Goal: Task Accomplishment & Management: Use online tool/utility

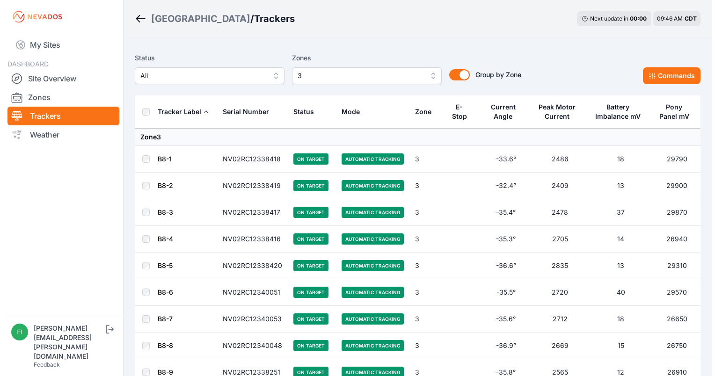
scroll to position [411, 0]
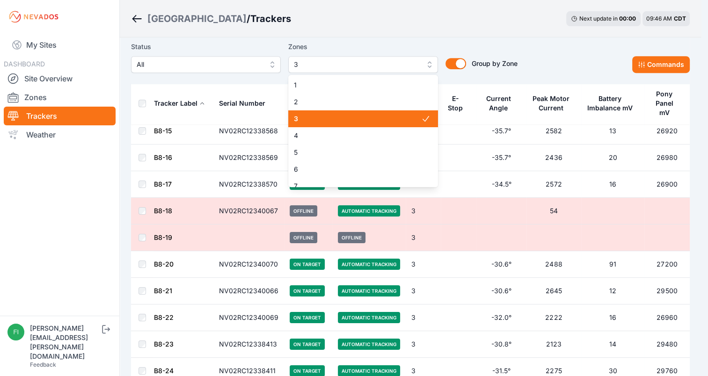
click at [409, 62] on span "3" at bounding box center [356, 64] width 125 height 11
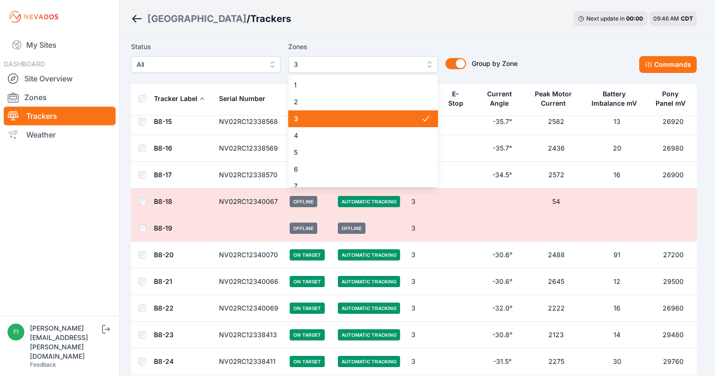
click at [406, 118] on span "3" at bounding box center [357, 118] width 127 height 9
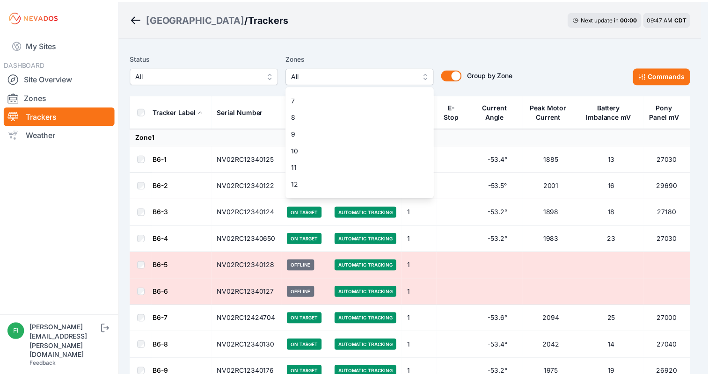
scroll to position [144, 0]
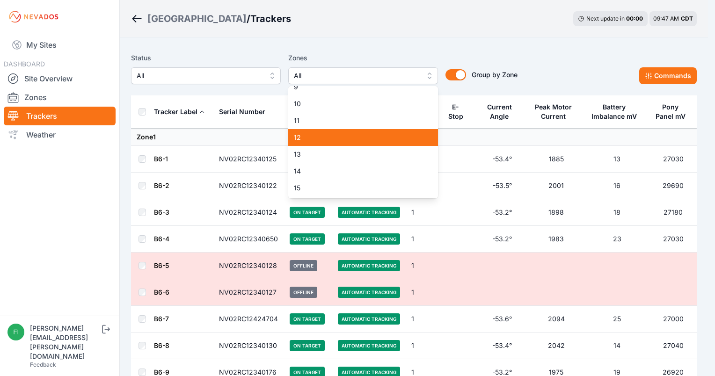
click at [373, 139] on span "12" at bounding box center [357, 137] width 127 height 9
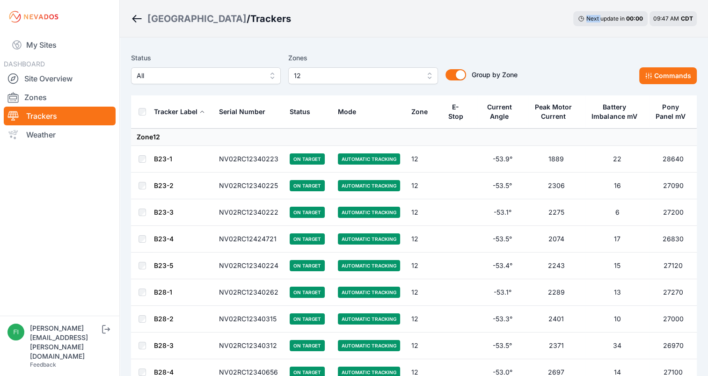
click at [445, 33] on div "Sunlight Road / Trackers Next update in 00 : 00 09:47 AM CDT" at bounding box center [414, 18] width 588 height 37
drag, startPoint x: 445, startPoint y: 33, endPoint x: 401, endPoint y: 48, distance: 46.2
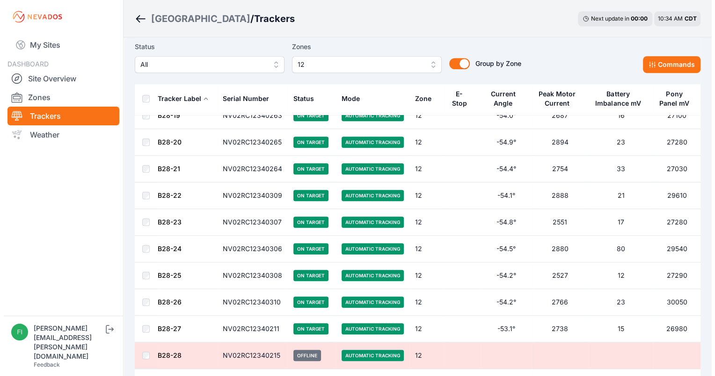
scroll to position [646, 0]
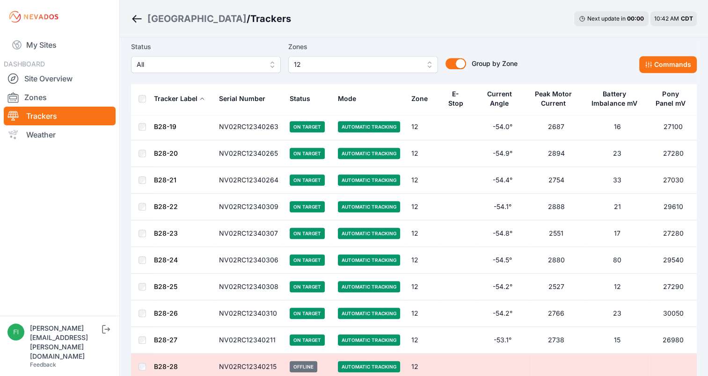
click at [393, 66] on span "12" at bounding box center [356, 64] width 125 height 11
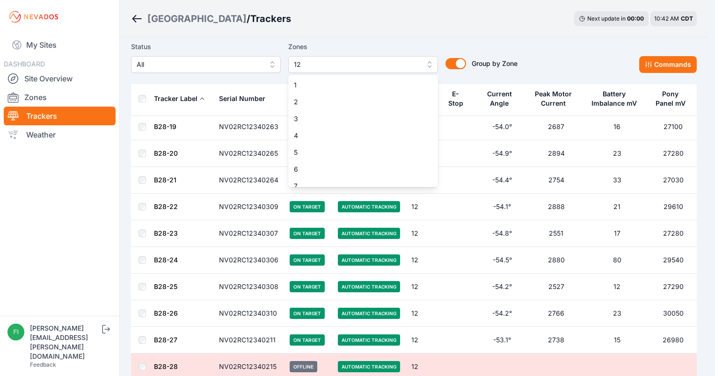
scroll to position [92, 0]
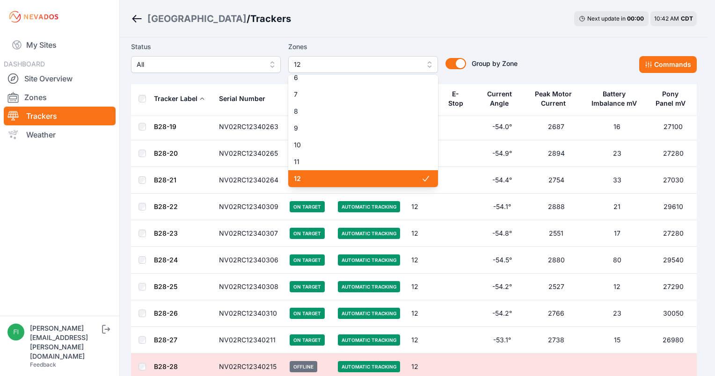
click at [421, 175] on icon at bounding box center [425, 178] width 9 height 9
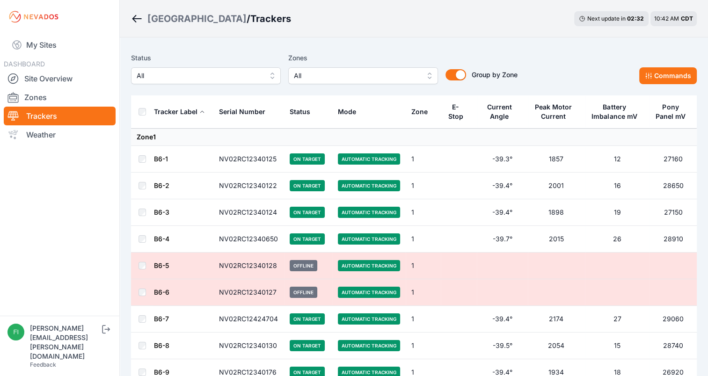
click at [382, 76] on span "All" at bounding box center [356, 75] width 125 height 11
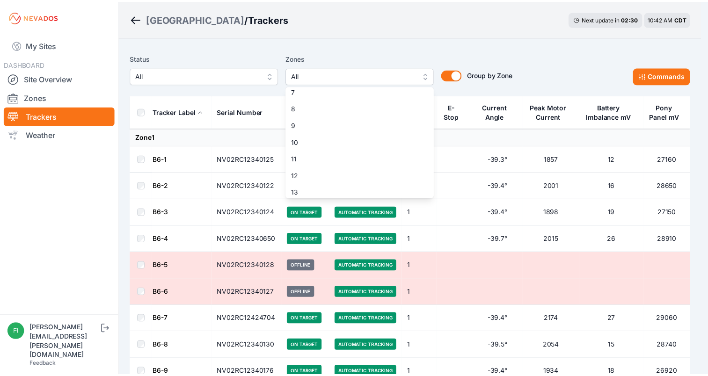
scroll to position [144, 0]
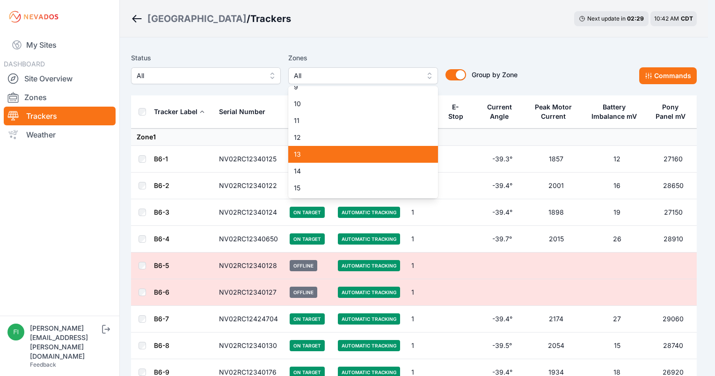
click at [379, 157] on span "13" at bounding box center [357, 154] width 127 height 9
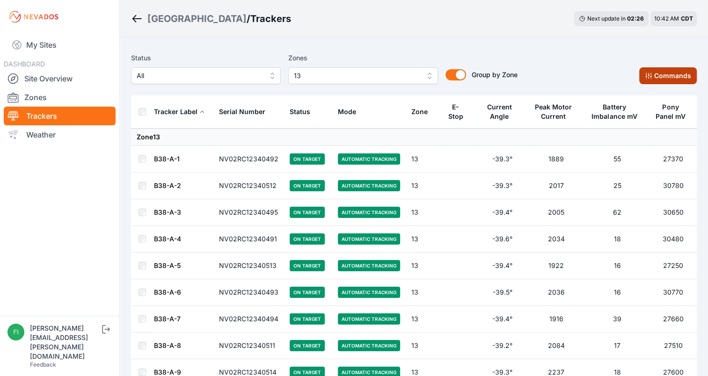
click at [648, 83] on button "Commands" at bounding box center [668, 75] width 58 height 17
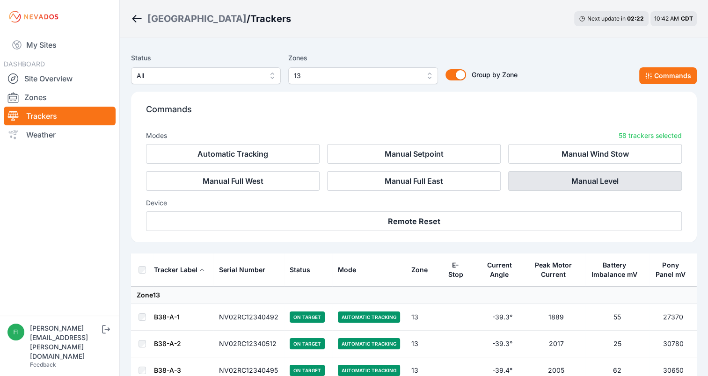
click at [532, 184] on button "Manual Level" at bounding box center [595, 181] width 174 height 20
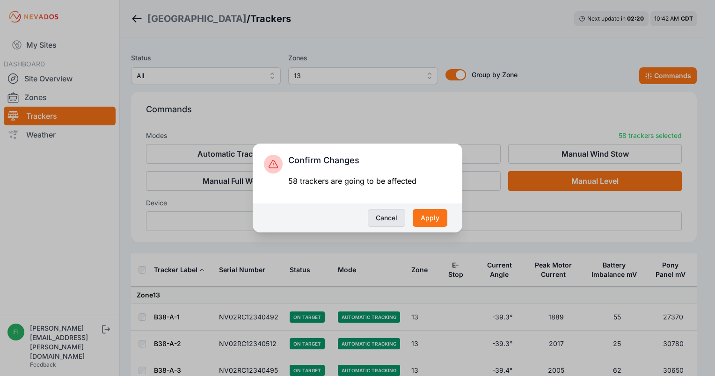
click at [390, 220] on button "Cancel" at bounding box center [386, 218] width 37 height 18
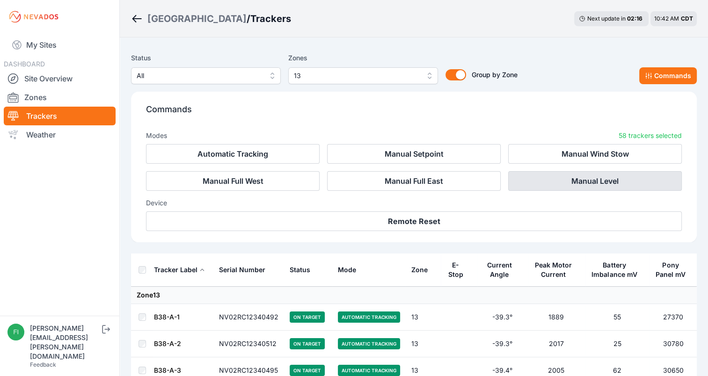
click at [561, 177] on button "Manual Level" at bounding box center [595, 181] width 174 height 20
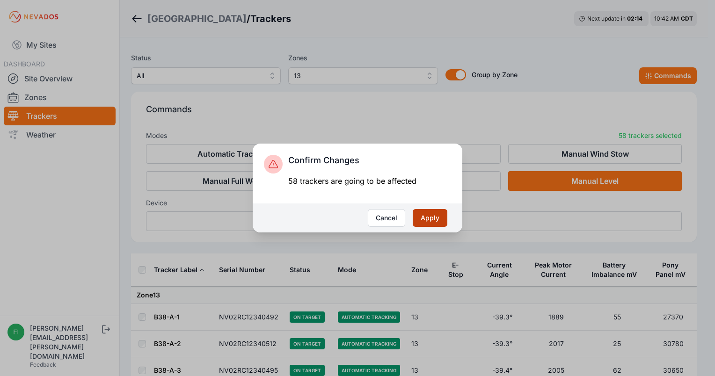
click at [429, 215] on button "Apply" at bounding box center [430, 218] width 35 height 18
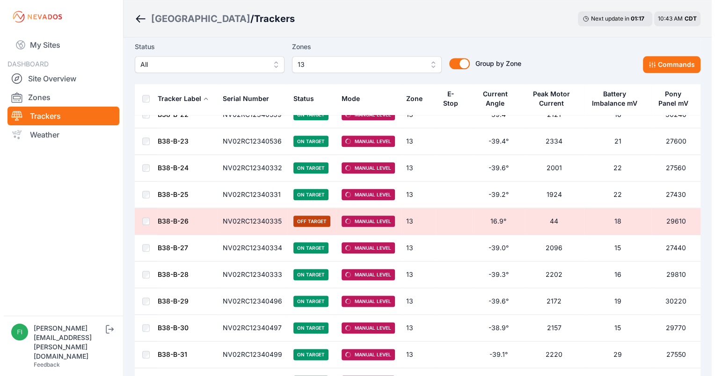
scroll to position [1086, 0]
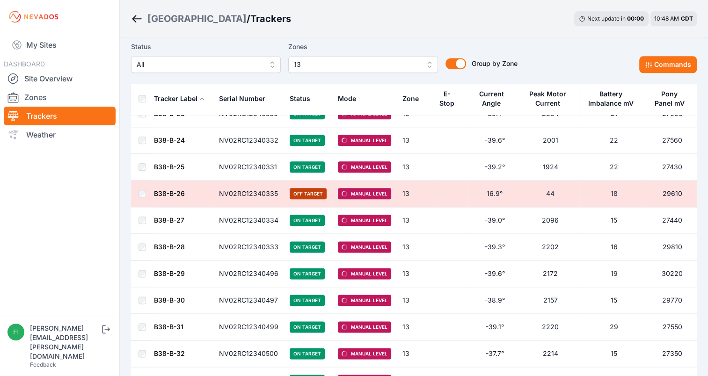
drag, startPoint x: 0, startPoint y: 0, endPoint x: 383, endPoint y: 41, distance: 385.0
click at [383, 41] on div "Status All Zones 13 Group by Zone Group by Zone Commands" at bounding box center [414, 60] width 566 height 47
click at [383, 67] on span "13" at bounding box center [356, 64] width 125 height 11
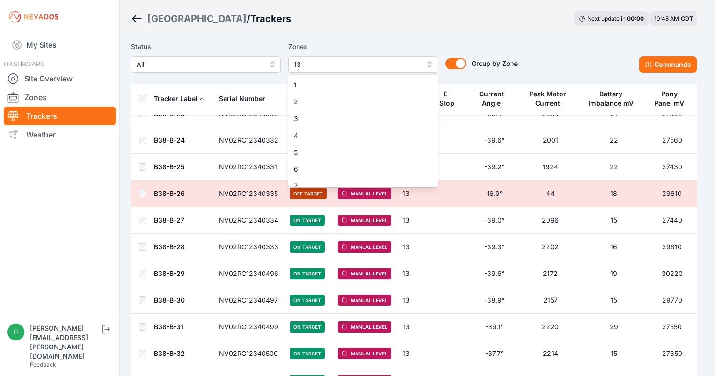
scroll to position [109, 0]
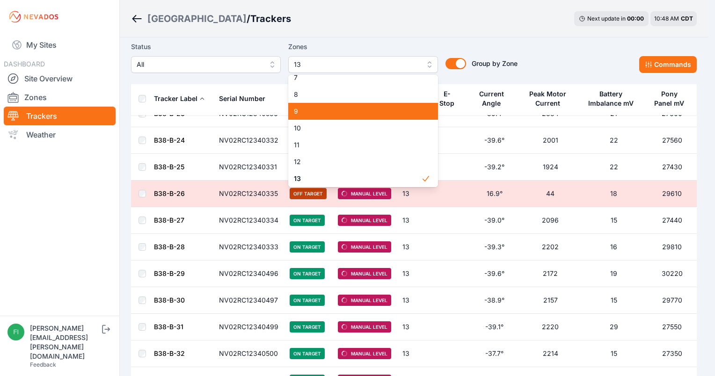
click at [366, 110] on span "9" at bounding box center [357, 111] width 127 height 9
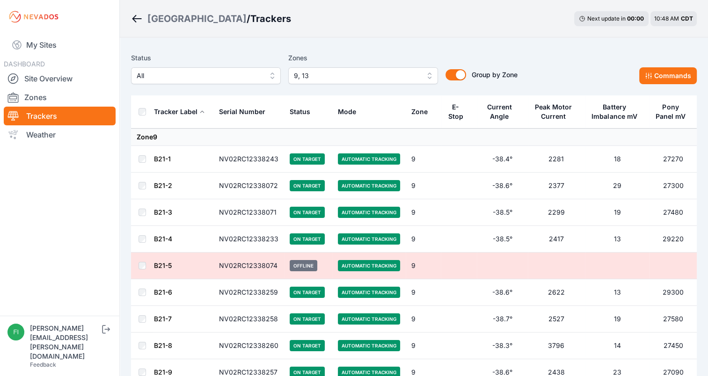
click at [378, 36] on div "Sunlight Road / Trackers Next update in 00 : 00 10:48 AM CDT" at bounding box center [414, 18] width 588 height 37
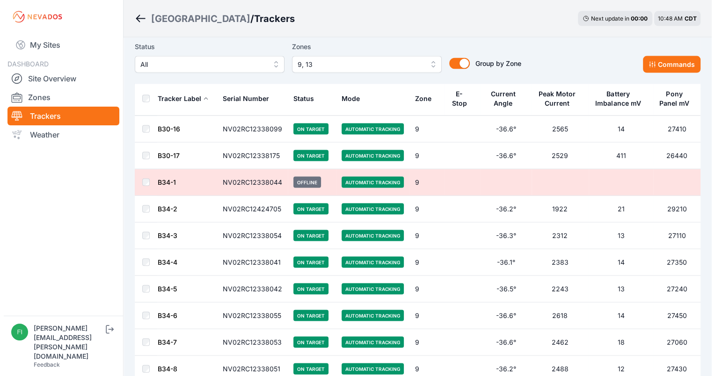
scroll to position [1861, 0]
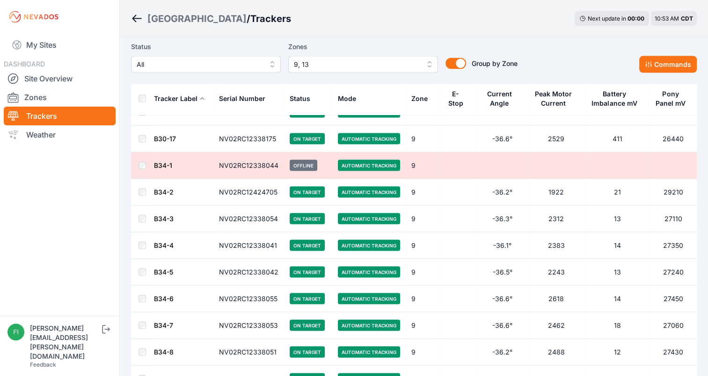
click at [414, 57] on button "9, 13" at bounding box center [363, 64] width 150 height 17
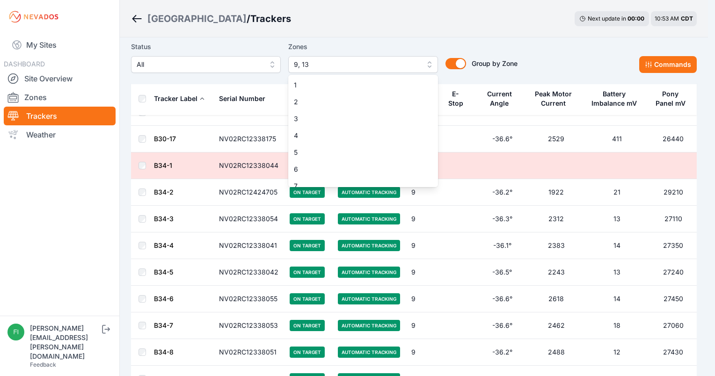
scroll to position [41, 0]
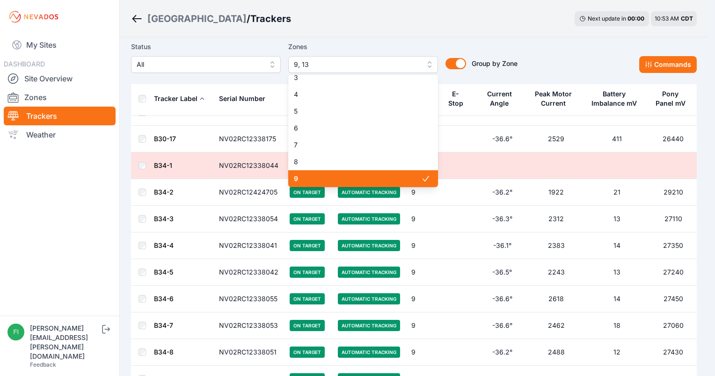
click at [339, 178] on span "9" at bounding box center [357, 178] width 127 height 9
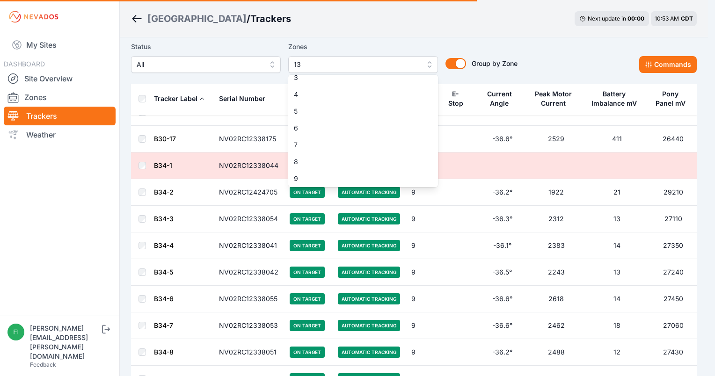
click at [335, 26] on div "Sunlight Road / Trackers Next update in 00 : 00 10:53 AM CDT Status All Zones 1…" at bounding box center [354, 148] width 708 height 4019
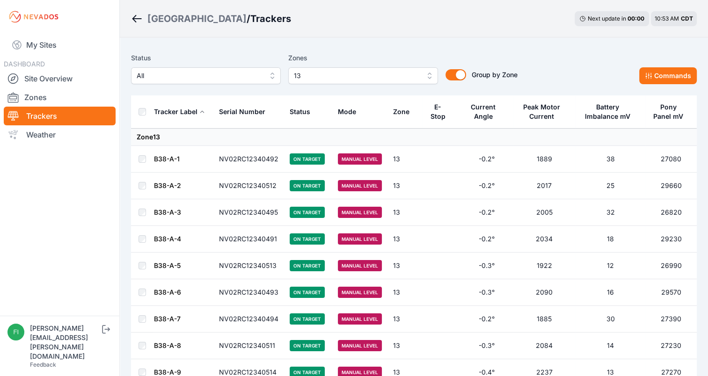
click at [138, 110] on th at bounding box center [142, 111] width 22 height 33
click at [646, 81] on button "Commands" at bounding box center [668, 75] width 58 height 17
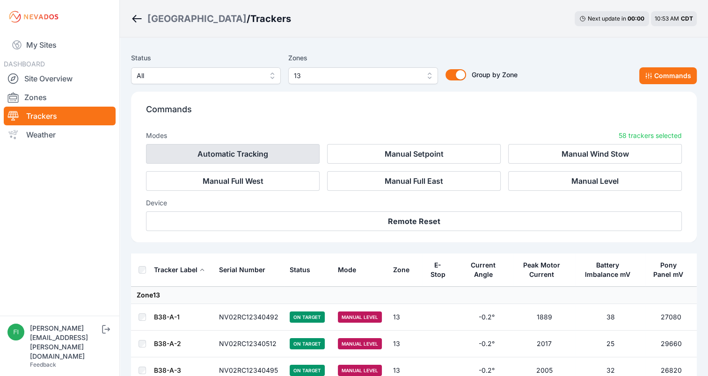
click at [284, 147] on button "Automatic Tracking" at bounding box center [233, 154] width 174 height 20
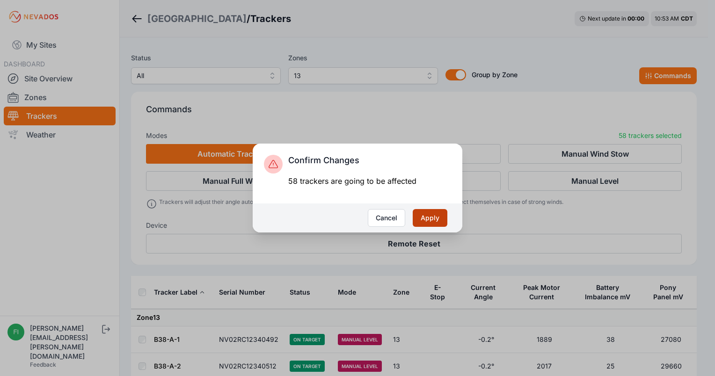
click at [420, 215] on button "Apply" at bounding box center [430, 218] width 35 height 18
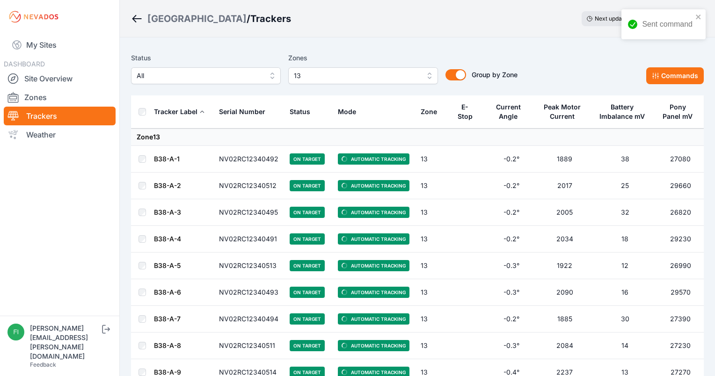
click at [403, 69] on button "13" at bounding box center [363, 75] width 150 height 17
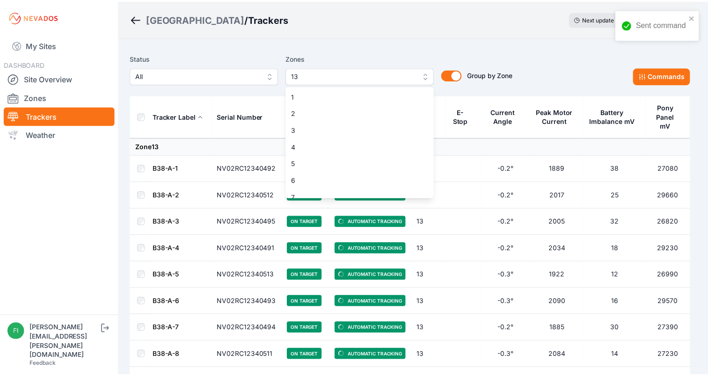
scroll to position [109, 0]
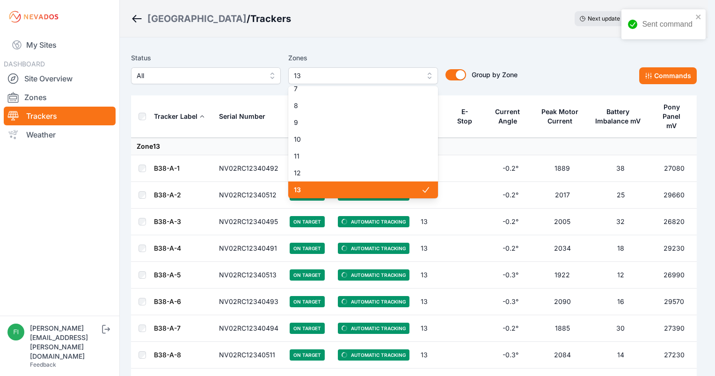
click at [353, 188] on span "13" at bounding box center [357, 189] width 127 height 9
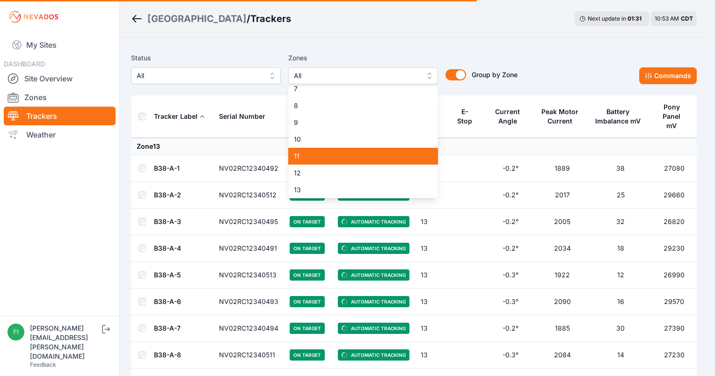
click at [335, 123] on span "9" at bounding box center [357, 122] width 127 height 9
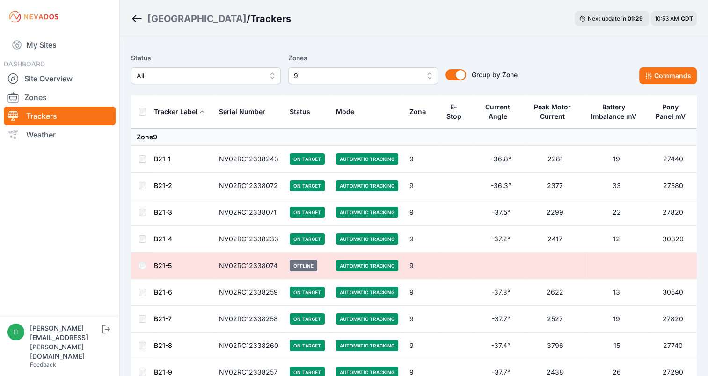
click at [520, 14] on div "Sunlight Road / Trackers Next update in 01 : 29 10:53 AM CDT" at bounding box center [414, 18] width 588 height 37
drag, startPoint x: 520, startPoint y: 14, endPoint x: 609, endPoint y: 42, distance: 93.4
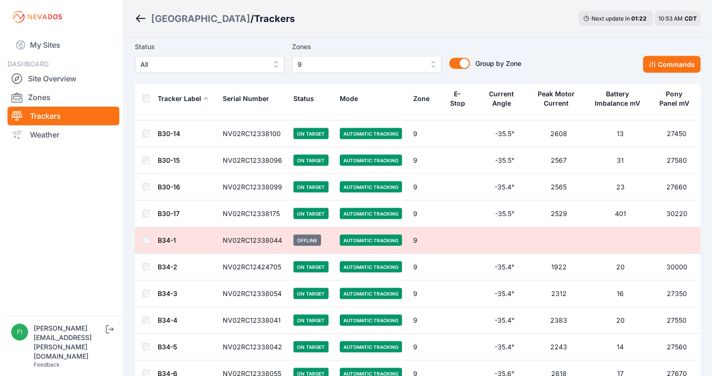
scroll to position [1788, 0]
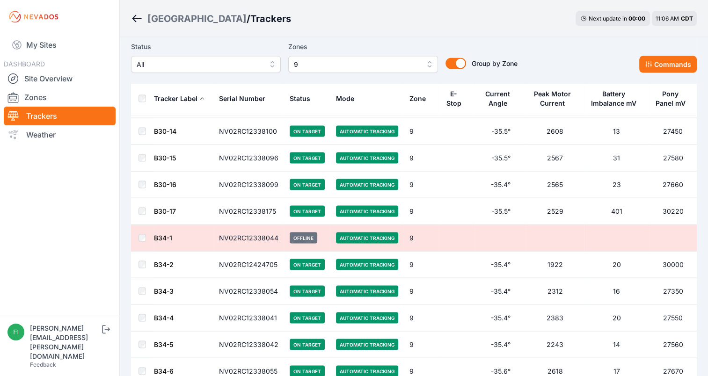
click at [422, 60] on button "9" at bounding box center [363, 64] width 150 height 17
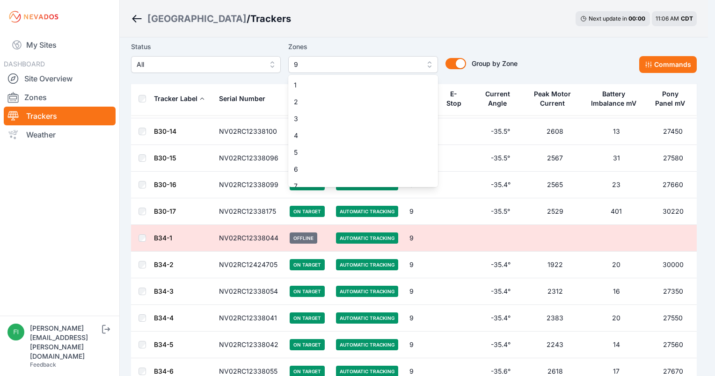
scroll to position [41, 0]
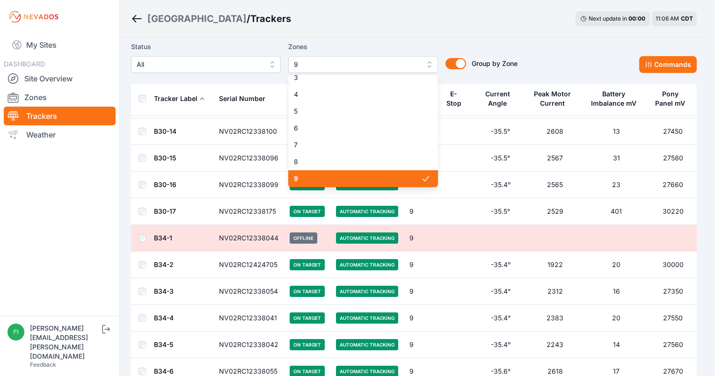
click at [378, 177] on span "9" at bounding box center [357, 178] width 127 height 9
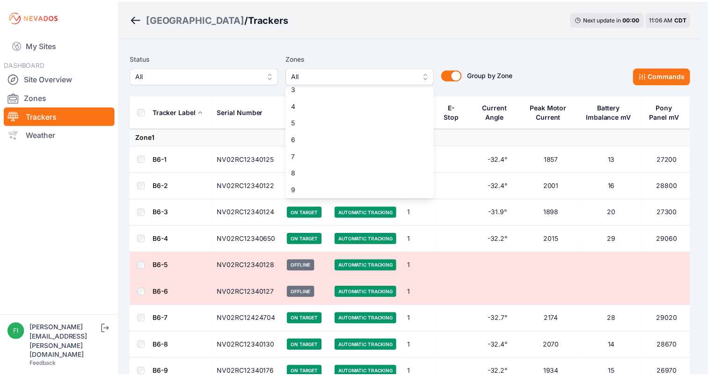
scroll to position [144, 0]
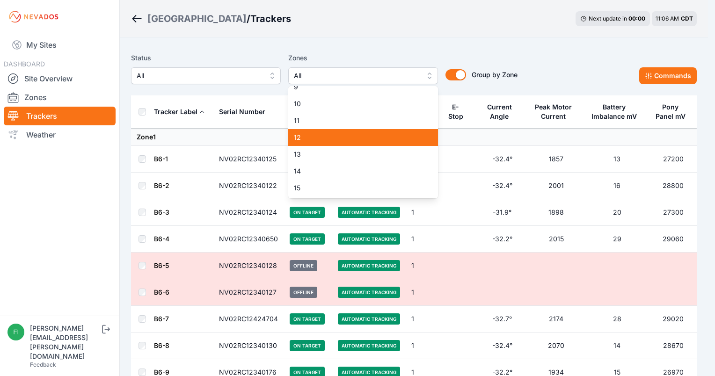
click at [373, 138] on span "12" at bounding box center [357, 137] width 127 height 9
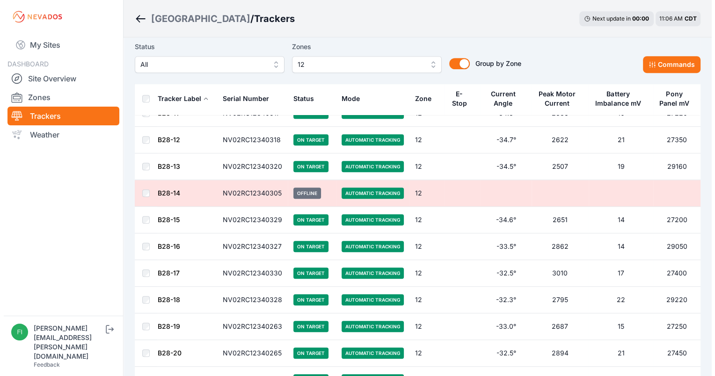
scroll to position [435, 0]
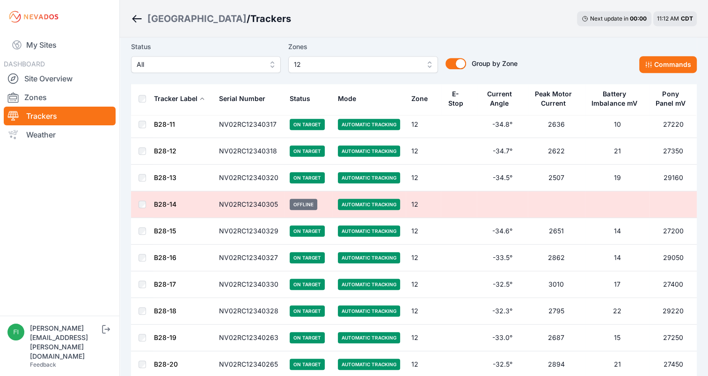
click at [423, 60] on button "12" at bounding box center [363, 64] width 150 height 17
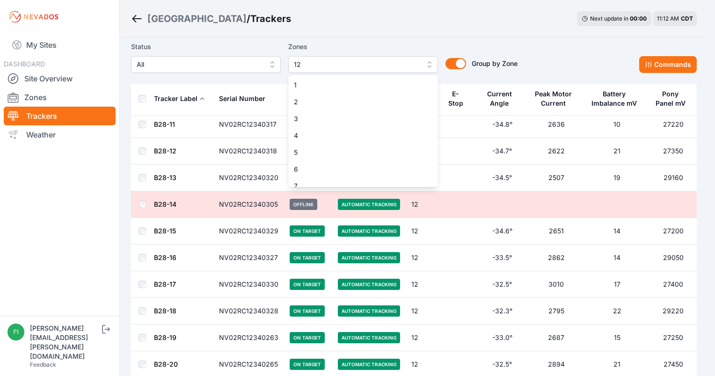
scroll to position [92, 0]
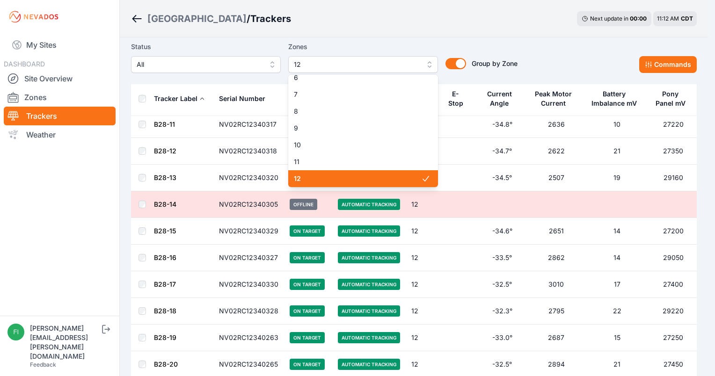
click at [345, 180] on span "12" at bounding box center [357, 178] width 127 height 9
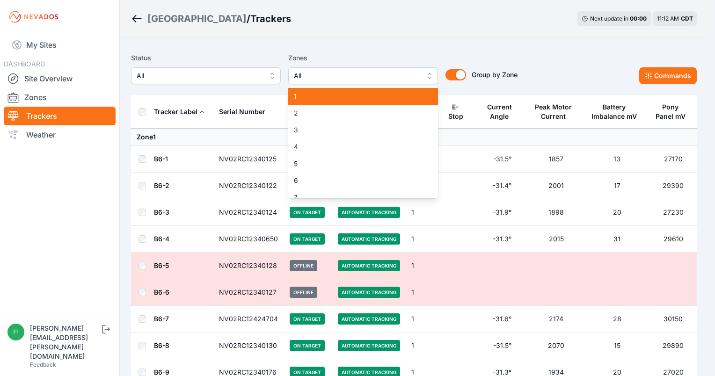
click at [398, 96] on span "1" at bounding box center [357, 96] width 127 height 9
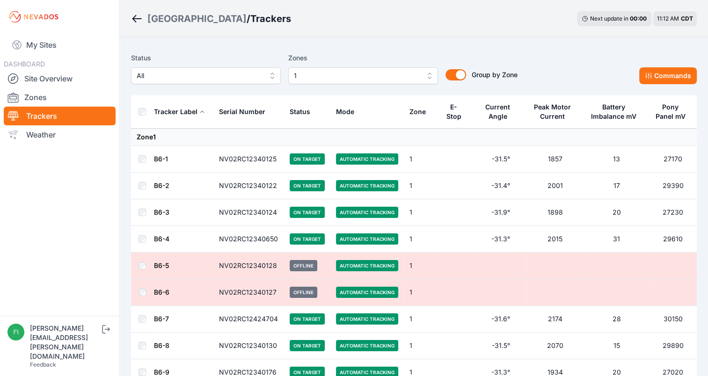
click at [401, 30] on div "Sunlight Road / Trackers Next update in 00 : 00 11:12 AM CDT" at bounding box center [414, 18] width 588 height 37
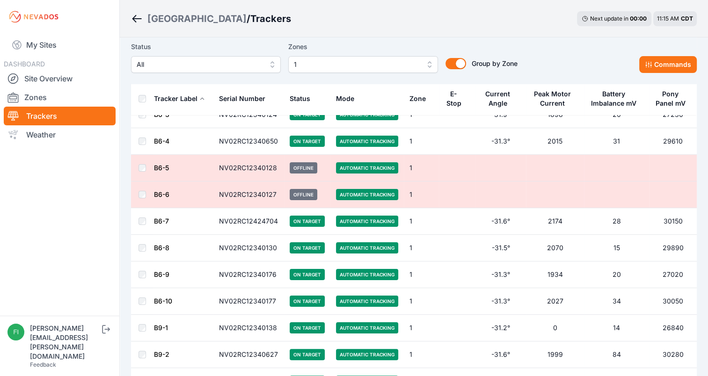
scroll to position [95, 0]
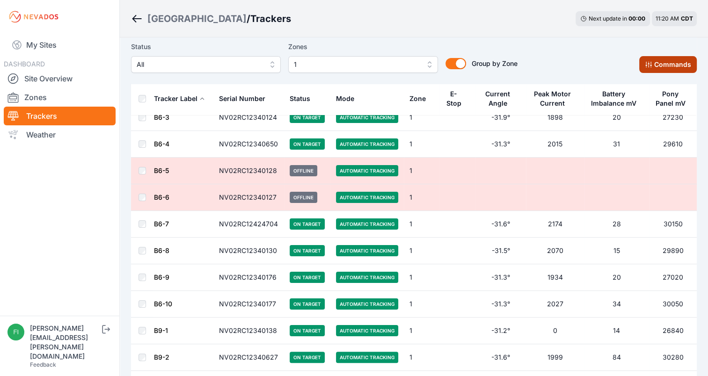
click at [653, 61] on button "Commands" at bounding box center [668, 64] width 58 height 17
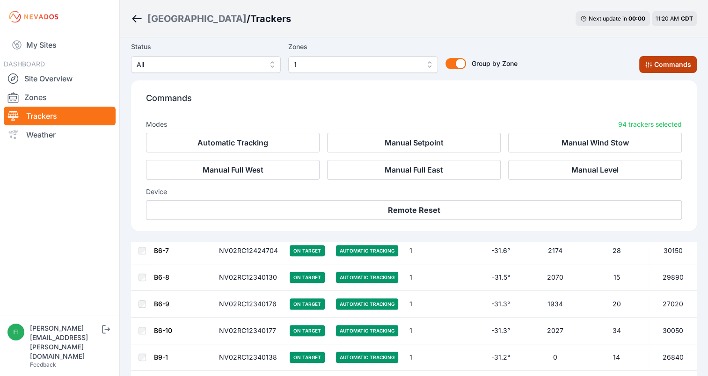
scroll to position [253, 0]
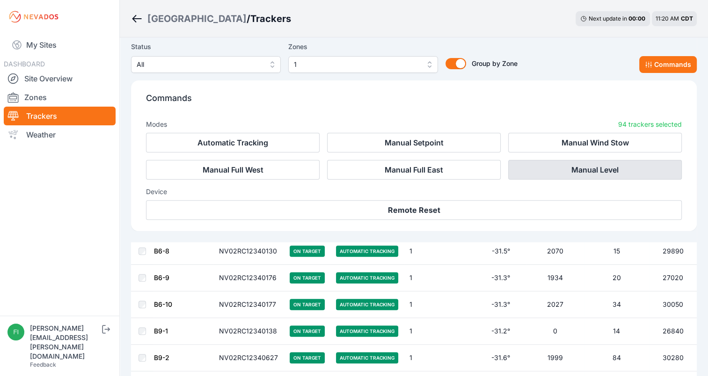
click at [572, 172] on button "Manual Level" at bounding box center [595, 170] width 174 height 20
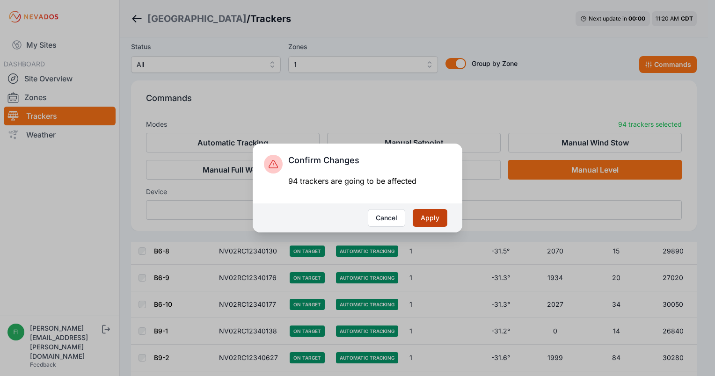
click at [432, 216] on button "Apply" at bounding box center [430, 218] width 35 height 18
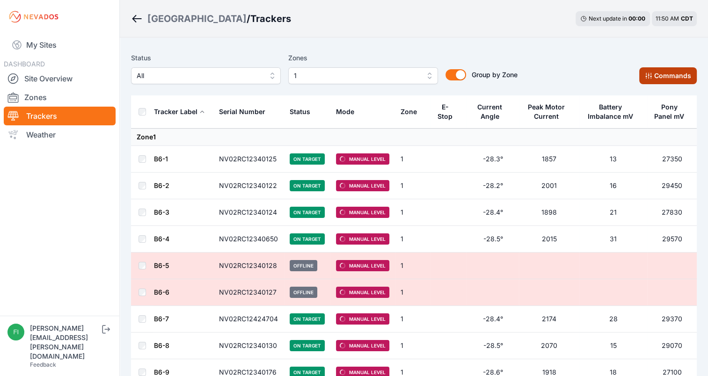
click at [642, 79] on button "Commands" at bounding box center [668, 75] width 58 height 17
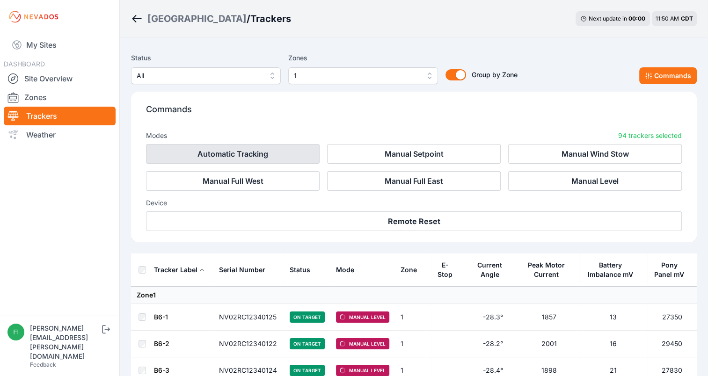
click at [283, 148] on button "Automatic Tracking" at bounding box center [233, 154] width 174 height 20
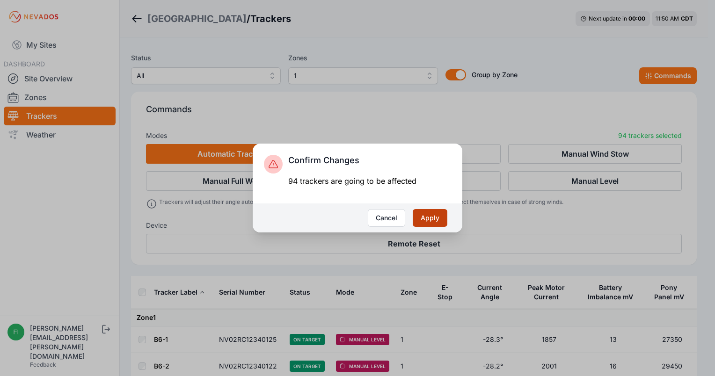
click at [439, 215] on button "Apply" at bounding box center [430, 218] width 35 height 18
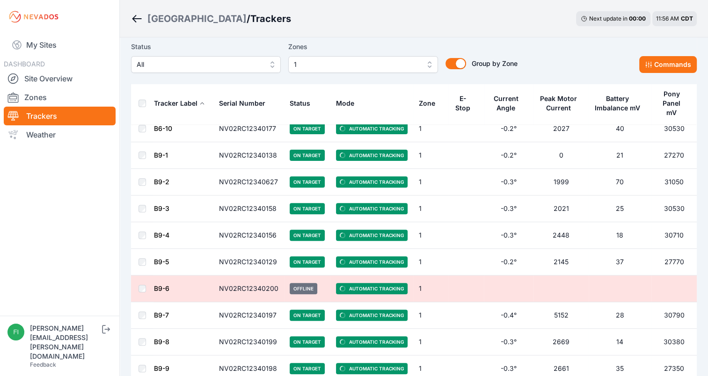
scroll to position [281, 0]
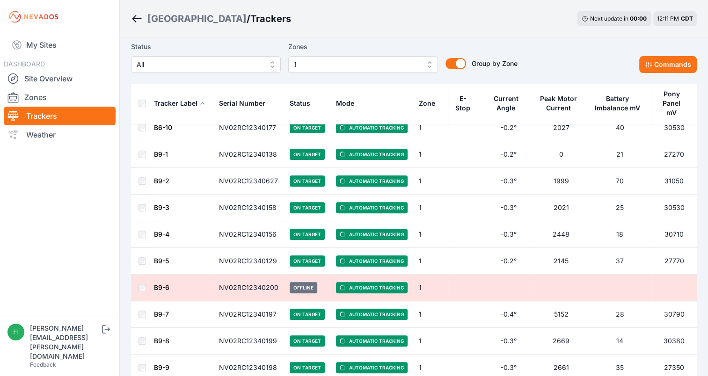
drag, startPoint x: 0, startPoint y: 0, endPoint x: 500, endPoint y: 116, distance: 513.2
